Goal: Navigation & Orientation: Find specific page/section

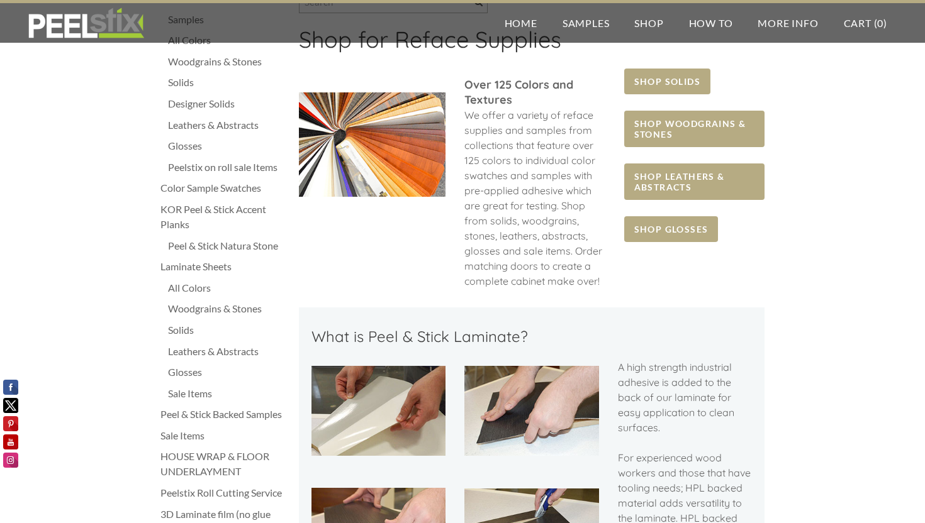
scroll to position [79, 0]
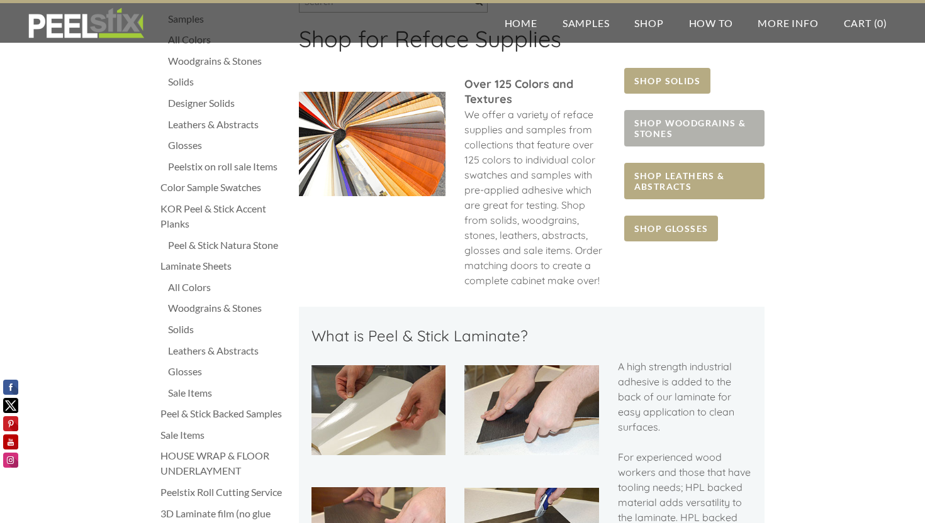
click at [701, 126] on span "SHOP WOODGRAINS & STONES" at bounding box center [694, 128] width 140 height 36
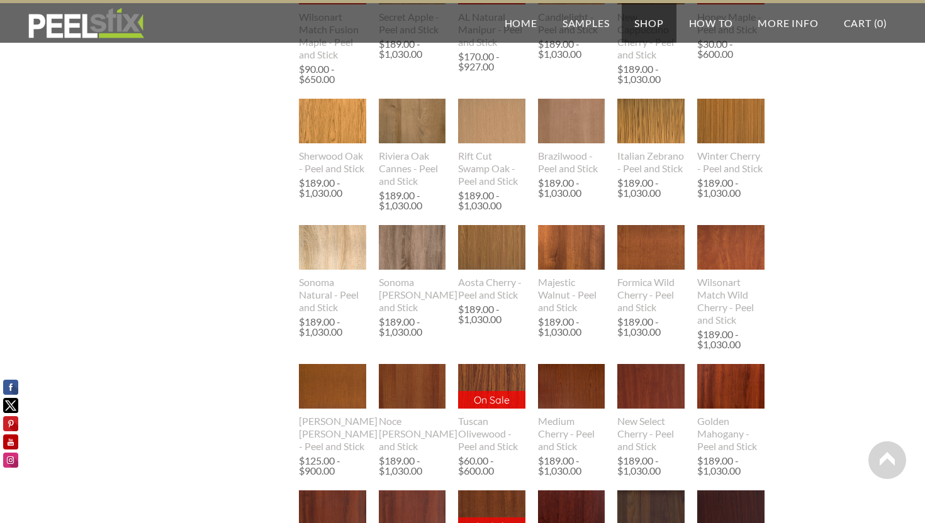
scroll to position [712, 0]
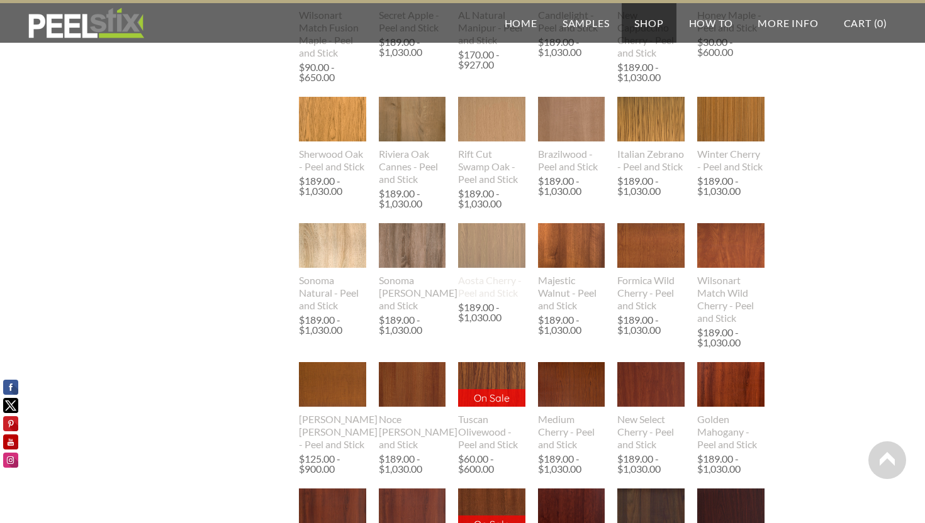
click at [488, 266] on img at bounding box center [491, 245] width 67 height 45
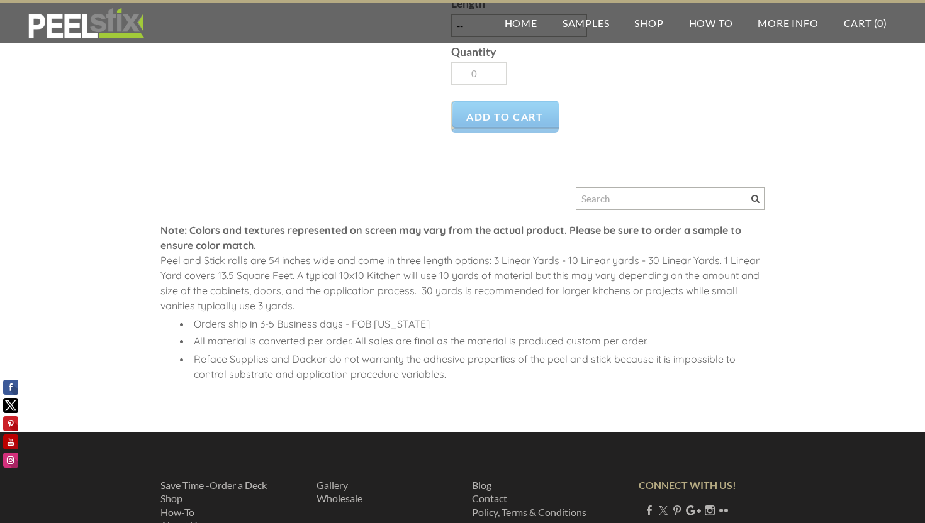
scroll to position [367, 0]
